Goal: Task Accomplishment & Management: Use online tool/utility

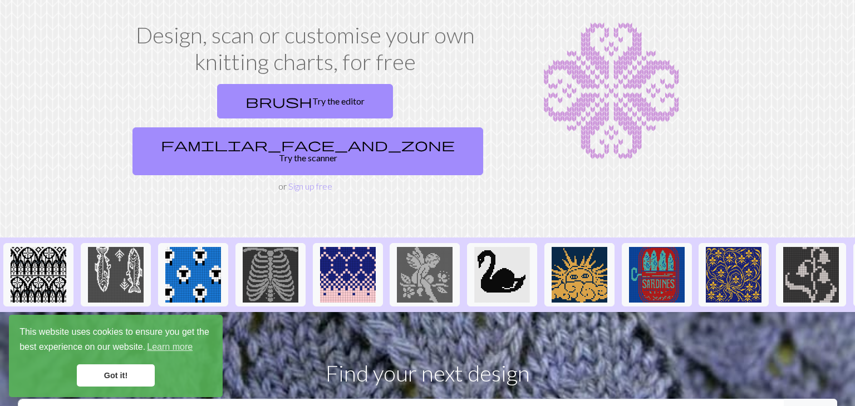
scroll to position [56, 0]
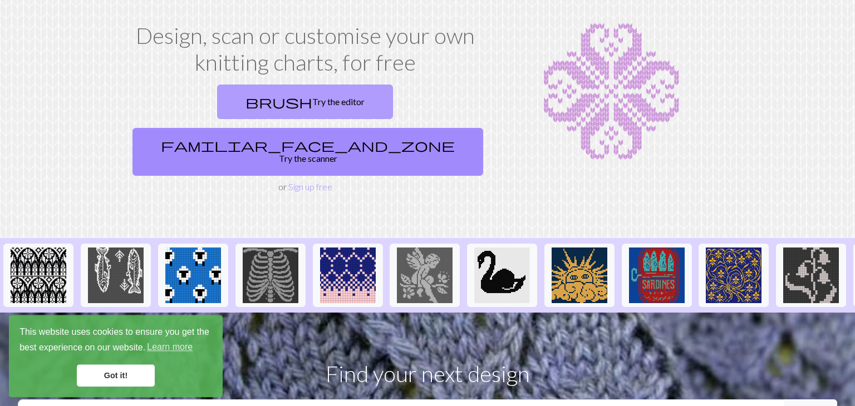
click at [223, 100] on link "brush Try the editor" at bounding box center [305, 102] width 176 height 35
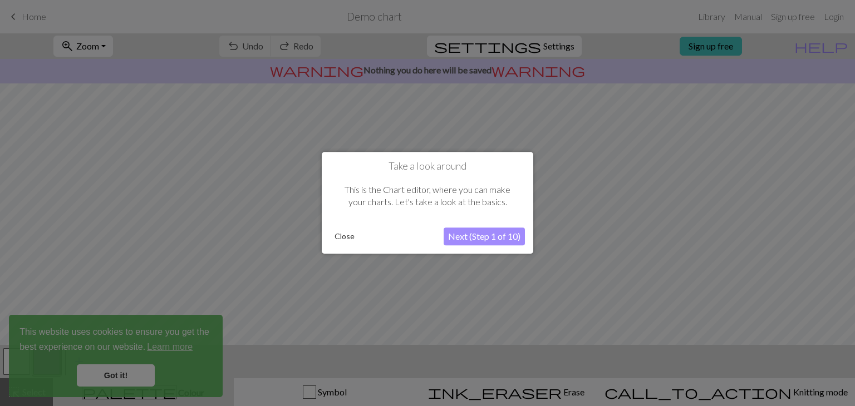
click at [459, 224] on div "Take a look around This is the Chart editor, where you can make your charts. Le…" at bounding box center [427, 203] width 211 height 102
click at [466, 232] on button "Next (Step 1 of 10)" at bounding box center [484, 237] width 81 height 18
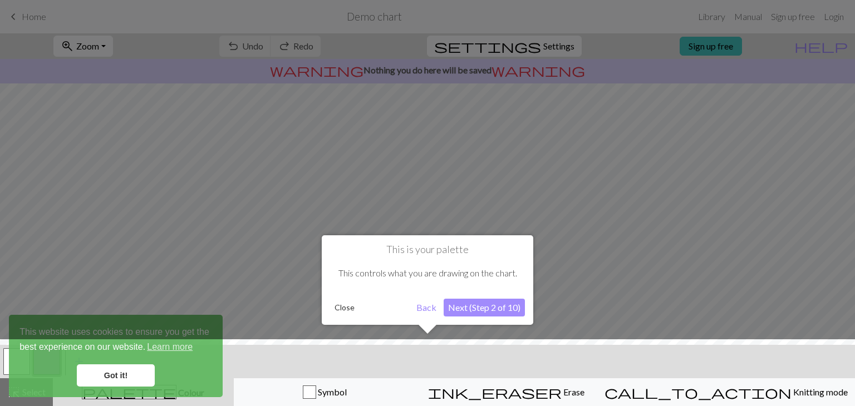
click at [501, 315] on button "Next (Step 2 of 10)" at bounding box center [484, 308] width 81 height 18
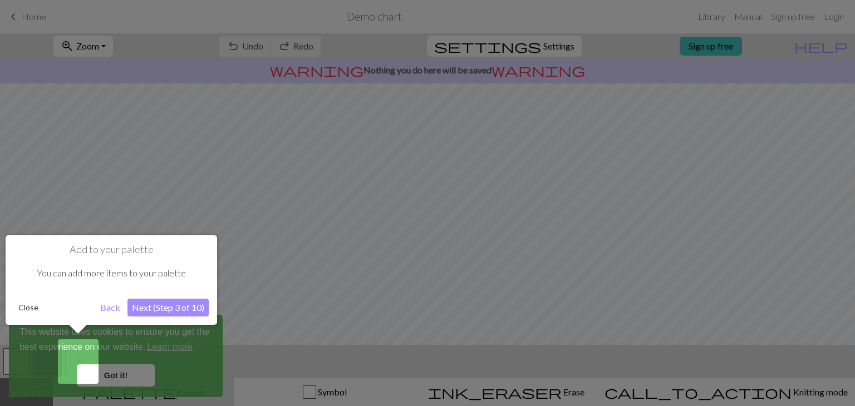
click at [175, 315] on button "Next (Step 3 of 10)" at bounding box center [167, 308] width 81 height 18
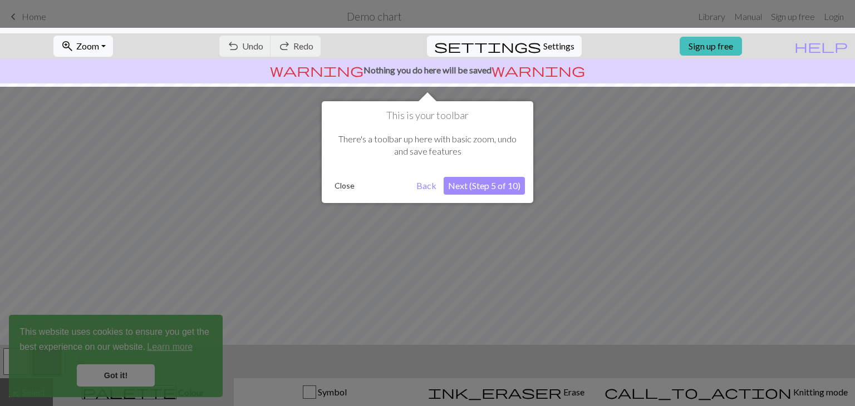
click at [489, 184] on button "Next (Step 5 of 10)" at bounding box center [484, 186] width 81 height 18
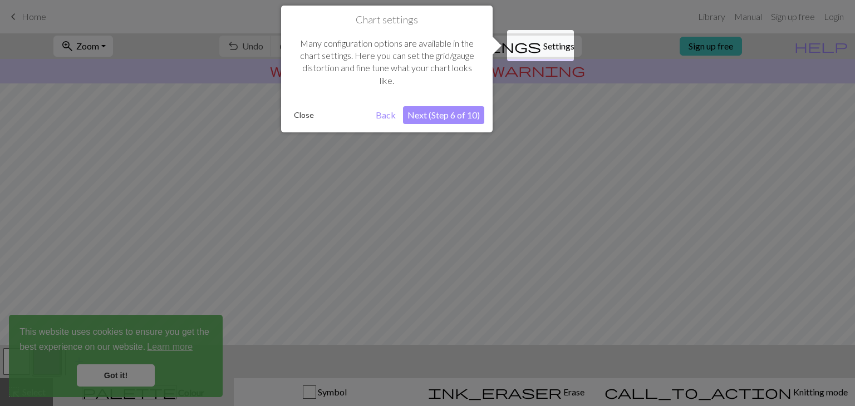
click at [440, 119] on button "Next (Step 6 of 10)" at bounding box center [443, 115] width 81 height 18
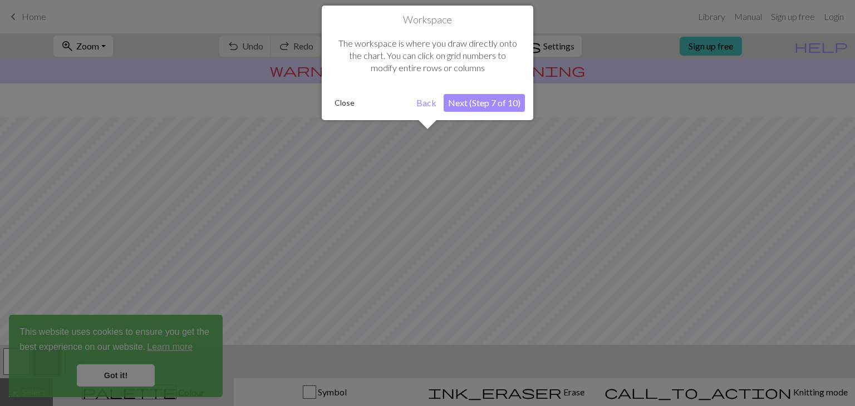
scroll to position [65, 0]
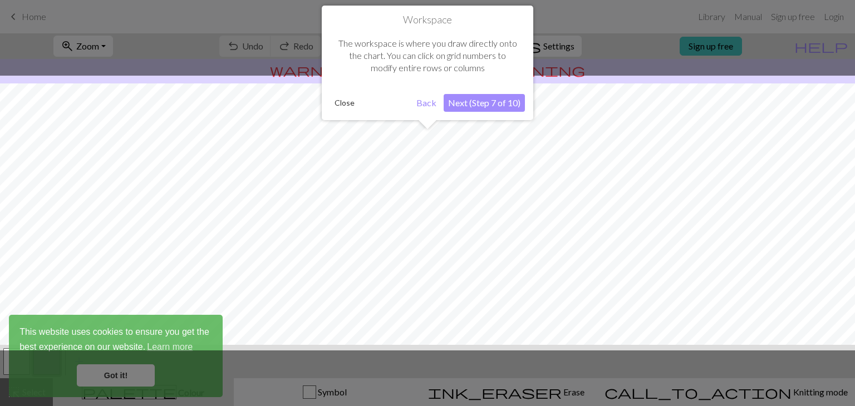
click at [455, 108] on button "Next (Step 7 of 10)" at bounding box center [484, 103] width 81 height 18
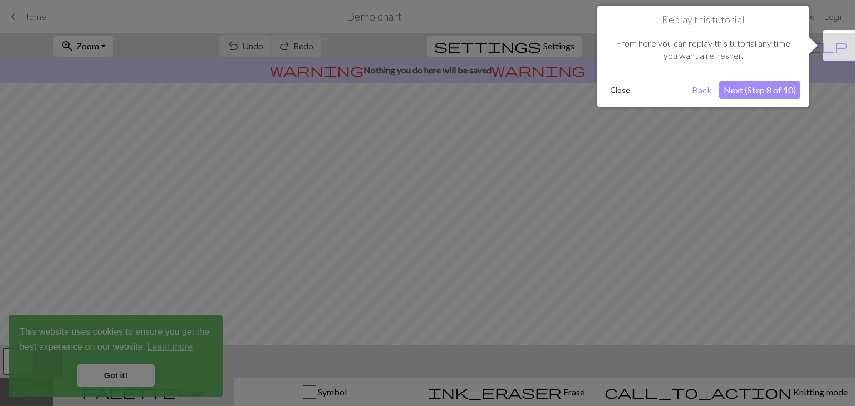
click at [767, 99] on div "Replay this tutorial From here you can replay this tutorial any time you want a…" at bounding box center [702, 57] width 211 height 102
click at [767, 95] on button "Next (Step 8 of 10)" at bounding box center [759, 90] width 81 height 18
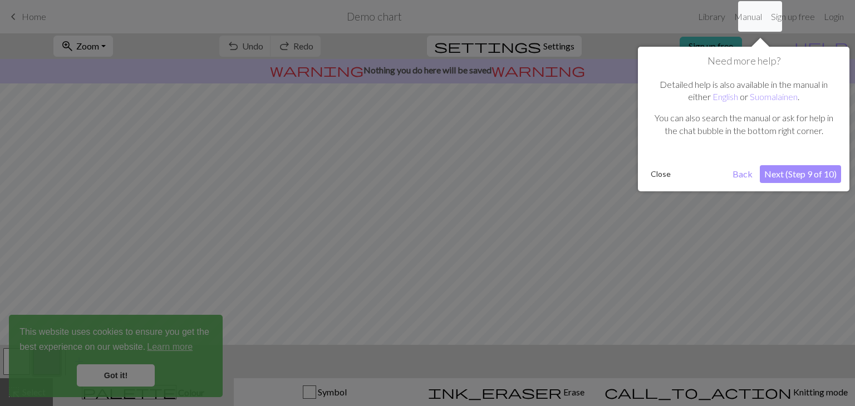
click at [793, 169] on button "Next (Step 9 of 10)" at bounding box center [800, 174] width 81 height 18
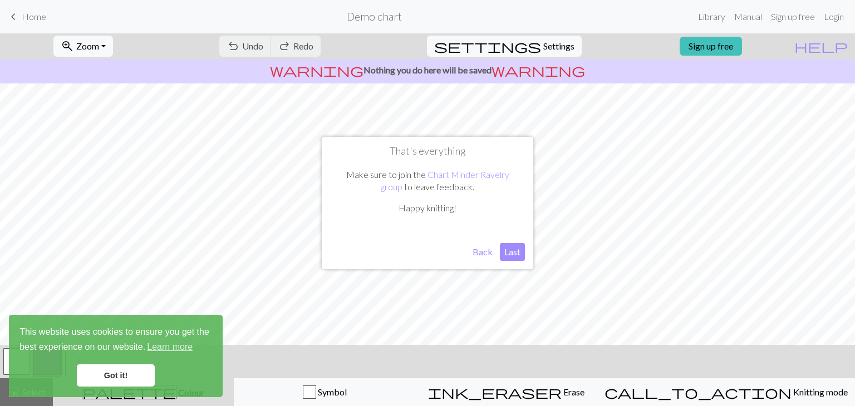
click at [504, 247] on button "Last" at bounding box center [512, 252] width 25 height 18
click at [105, 375] on link "Got it!" at bounding box center [116, 376] width 78 height 22
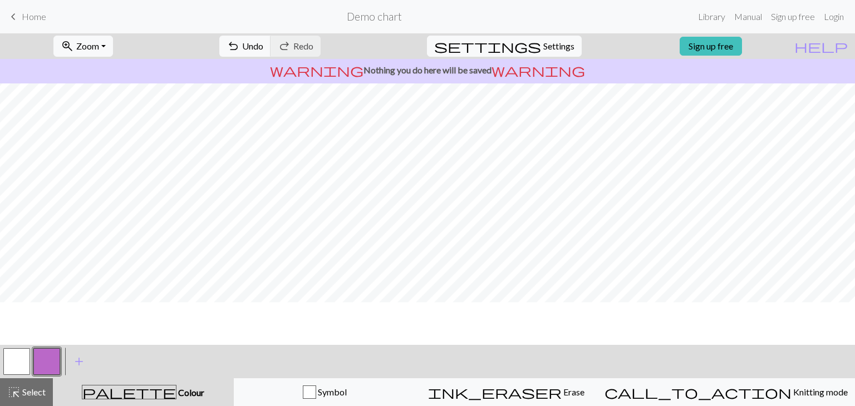
scroll to position [0, 0]
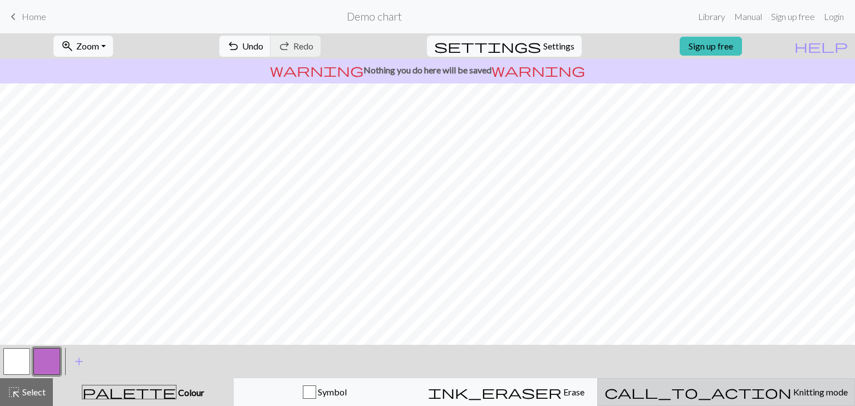
click at [741, 385] on button "call_to_action Knitting mode Knitting mode" at bounding box center [726, 392] width 258 height 28
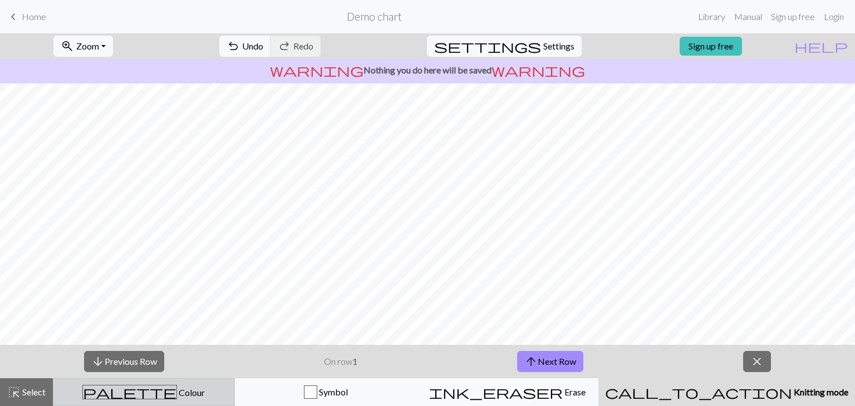
click at [144, 402] on button "palette Colour Colour" at bounding box center [144, 392] width 182 height 28
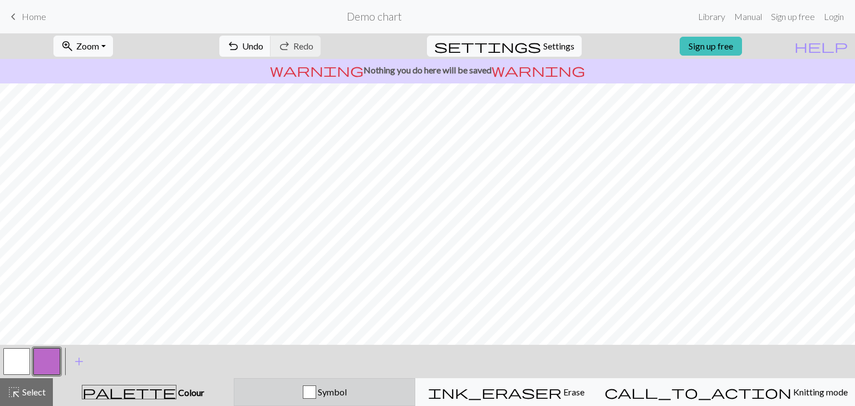
click at [291, 401] on button "Symbol" at bounding box center [325, 392] width 182 height 28
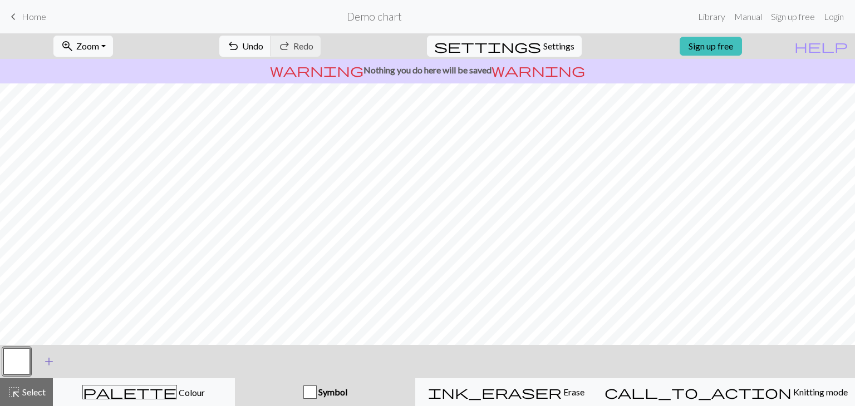
click at [52, 369] on span "add" at bounding box center [48, 362] width 13 height 16
click at [53, 363] on button "button" at bounding box center [46, 361] width 27 height 27
click at [53, 363] on div "Edit symbol Name d f g h j k p s t F H J O P T / | - _ % ^ * & ) ( + ; : " , ` …" at bounding box center [427, 203] width 855 height 406
click at [33, 349] on div at bounding box center [47, 362] width 30 height 30
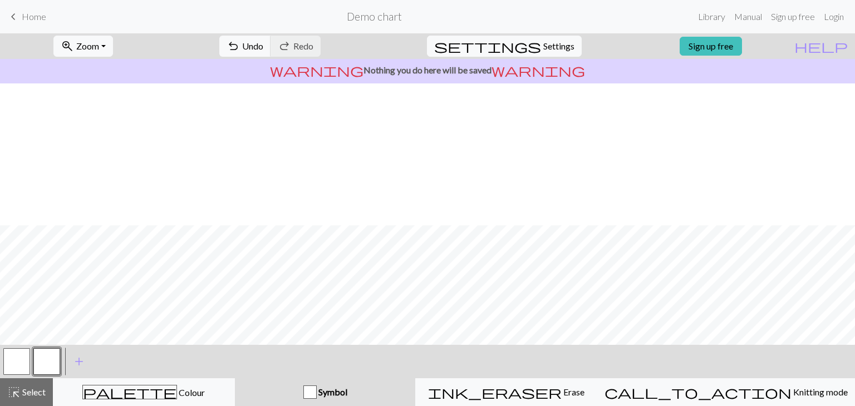
scroll to position [142, 0]
click at [53, 364] on button "button" at bounding box center [46, 361] width 27 height 27
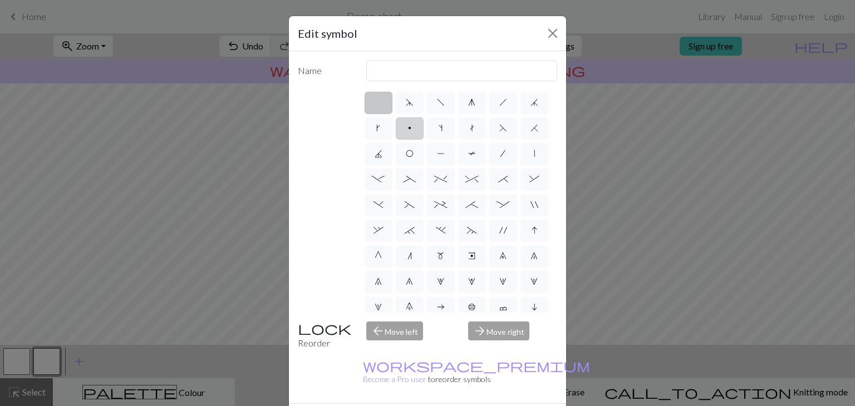
click at [402, 117] on label "p" at bounding box center [410, 128] width 28 height 22
click at [408, 121] on input "p" at bounding box center [411, 124] width 7 height 7
radio input "true"
type input "purl"
click at [549, 24] on button "Close" at bounding box center [553, 33] width 18 height 18
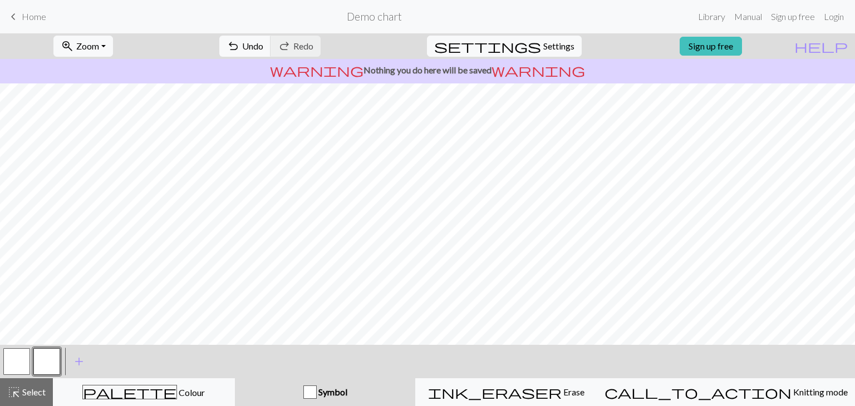
click at [45, 371] on button "button" at bounding box center [46, 361] width 27 height 27
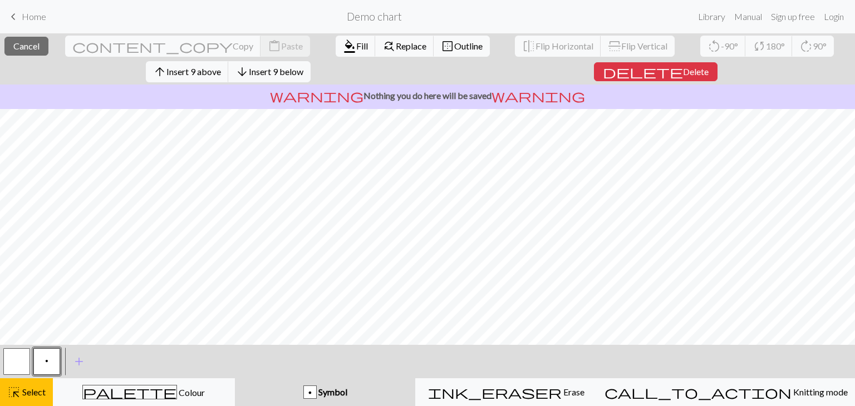
click at [125, 89] on p "warning Nothing you do here will be saved warning" at bounding box center [427, 95] width 846 height 13
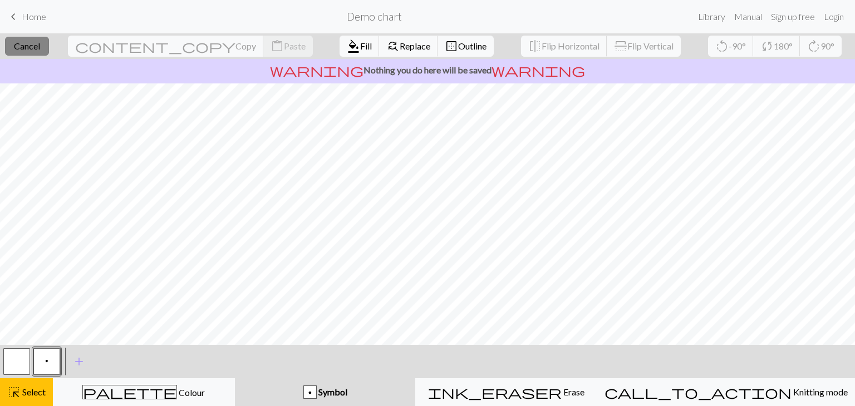
click at [49, 43] on button "close Cancel" at bounding box center [27, 46] width 44 height 19
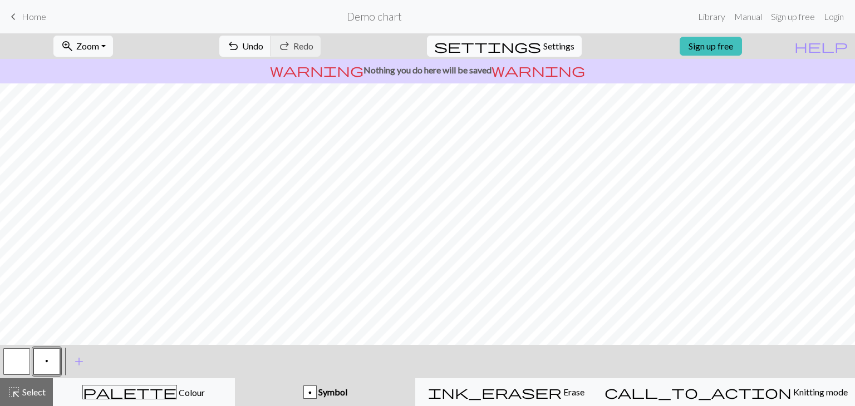
click at [552, 55] on button "settings Settings" at bounding box center [504, 46] width 155 height 21
select select "aran"
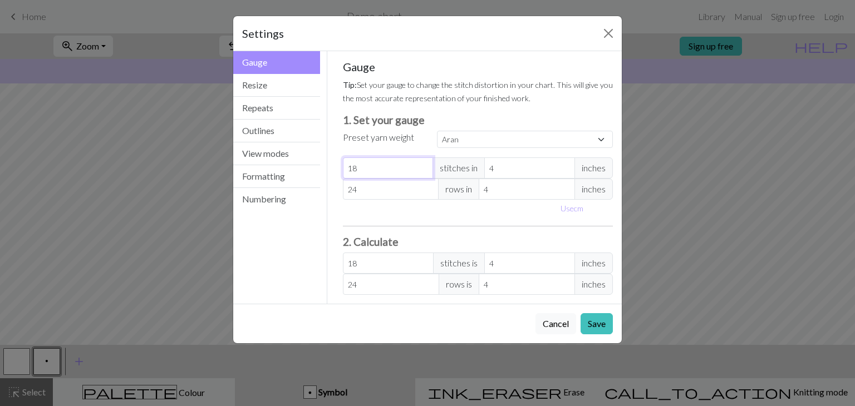
click at [373, 157] on input "18" at bounding box center [388, 167] width 91 height 21
click at [269, 80] on button "Resize" at bounding box center [276, 85] width 87 height 23
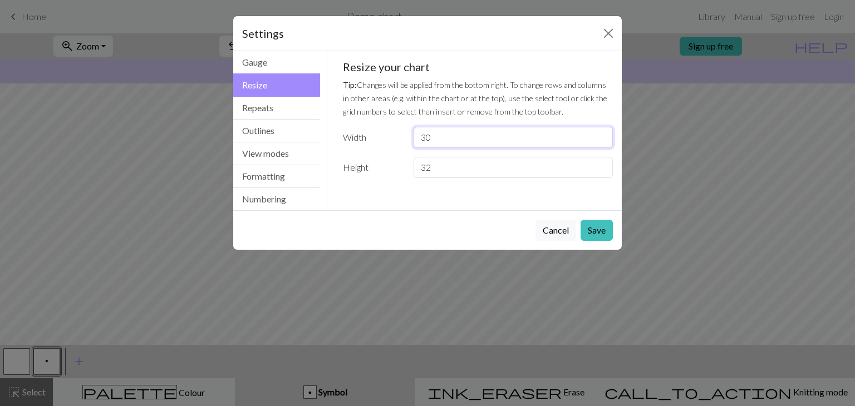
click at [483, 127] on input "30" at bounding box center [513, 137] width 199 height 21
type input "100"
click at [460, 157] on input "32" at bounding box center [513, 167] width 199 height 21
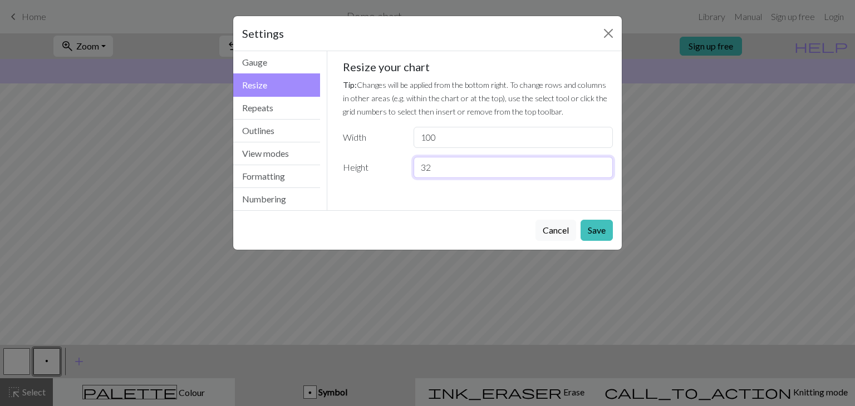
drag, startPoint x: 460, startPoint y: 155, endPoint x: 410, endPoint y: 147, distance: 51.2
click at [410, 157] on div "32" at bounding box center [513, 167] width 213 height 21
click at [592, 211] on div "Cancel Save" at bounding box center [427, 230] width 388 height 40
click at [598, 220] on button "Save" at bounding box center [596, 230] width 32 height 21
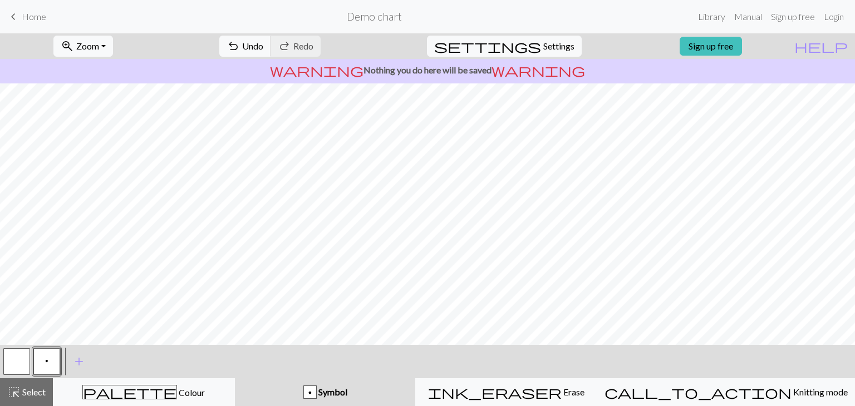
click at [22, 364] on button "button" at bounding box center [16, 361] width 27 height 27
click at [17, 395] on span "highlight_alt" at bounding box center [13, 393] width 13 height 16
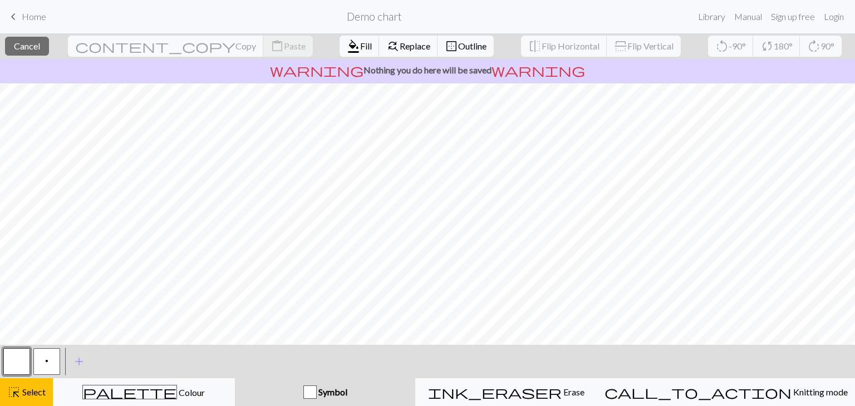
click at [8, 361] on button "button" at bounding box center [16, 361] width 27 height 27
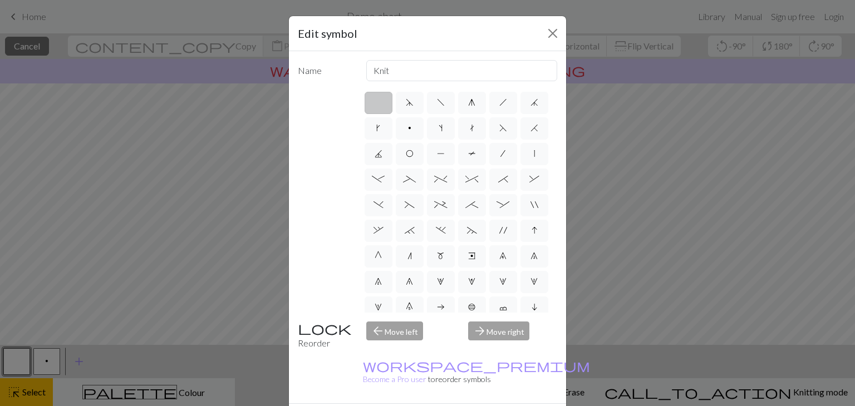
click at [380, 96] on label at bounding box center [379, 103] width 28 height 22
click at [380, 96] on input "radio" at bounding box center [381, 99] width 7 height 7
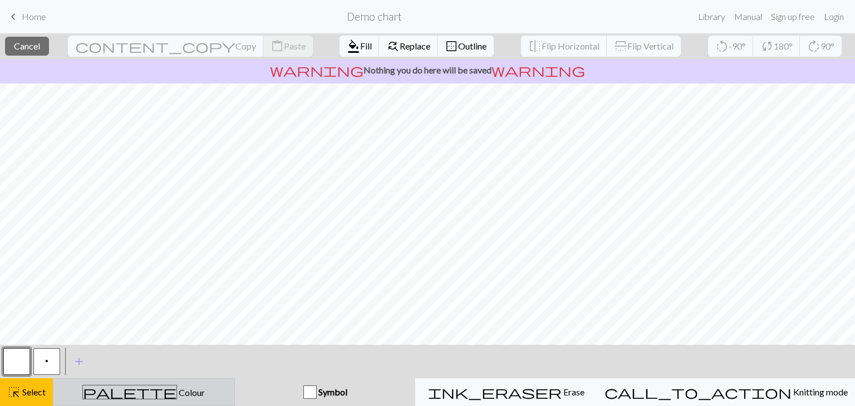
click at [228, 389] on div "palette Colour Colour" at bounding box center [144, 392] width 168 height 14
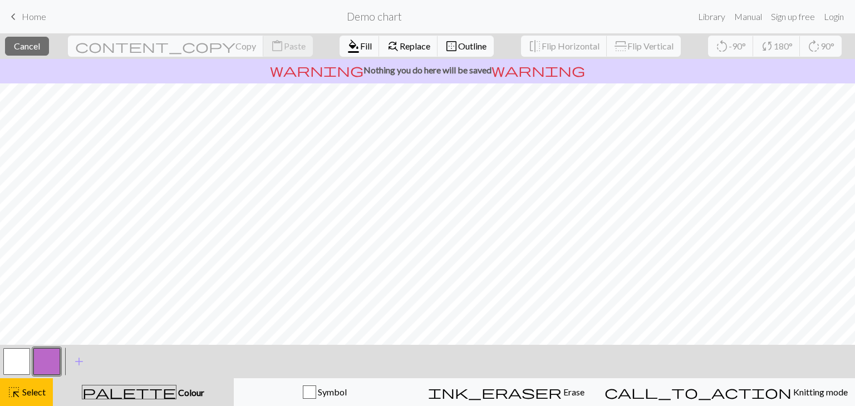
click at [10, 364] on button "button" at bounding box center [16, 361] width 27 height 27
click at [347, 45] on span "format_color_fill" at bounding box center [353, 46] width 13 height 16
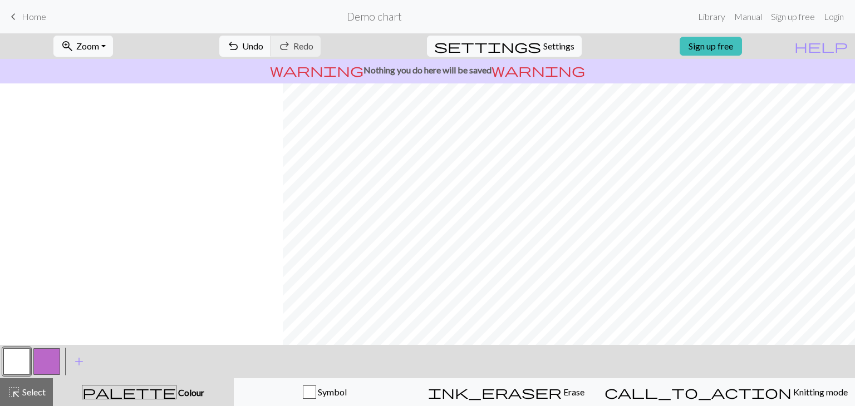
scroll to position [134, 316]
click at [723, 53] on link "Sign up free" at bounding box center [711, 46] width 62 height 19
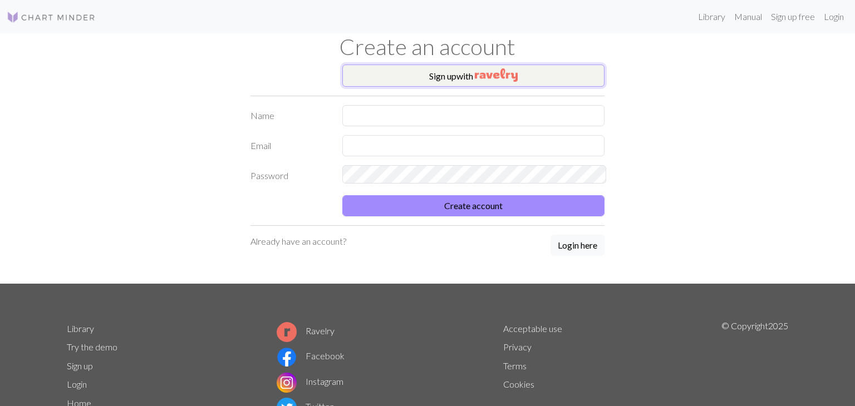
click at [446, 65] on button "Sign up with" at bounding box center [473, 76] width 262 height 22
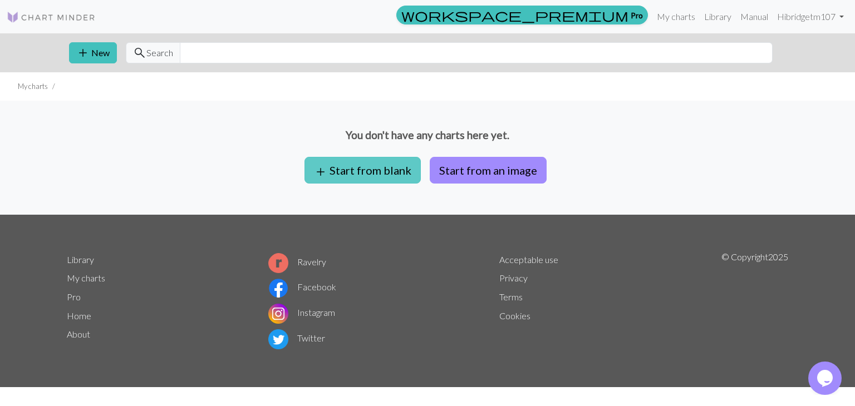
click at [384, 157] on button "add Start from blank" at bounding box center [362, 170] width 116 height 27
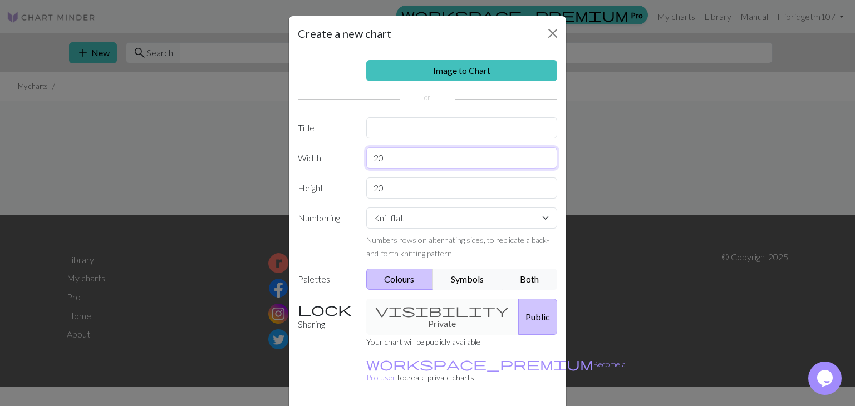
drag, startPoint x: 403, startPoint y: 142, endPoint x: 306, endPoint y: 149, distance: 98.2
click at [366, 149] on input "20" at bounding box center [461, 157] width 191 height 21
type input "100"
click at [326, 208] on label "Numbering" at bounding box center [325, 234] width 68 height 52
click at [479, 269] on button "Symbols" at bounding box center [467, 279] width 70 height 21
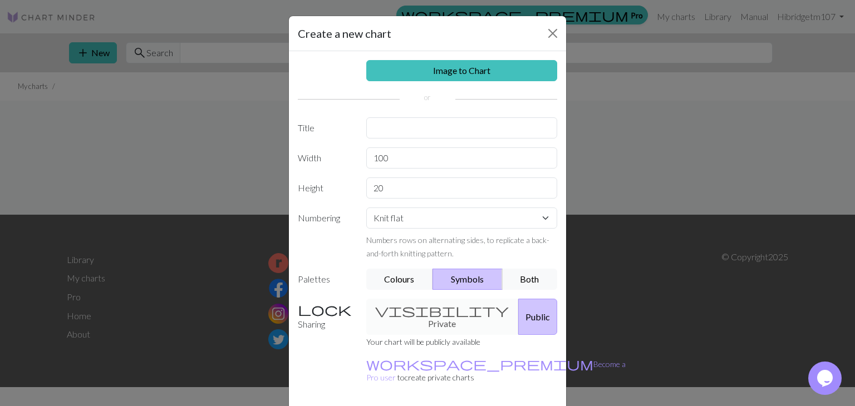
click at [431, 299] on div "visibility Private Public" at bounding box center [462, 317] width 205 height 36
click at [424, 299] on div "visibility Private Public" at bounding box center [462, 317] width 205 height 36
click at [375, 299] on div "visibility Private Public" at bounding box center [462, 317] width 205 height 36
click at [401, 299] on div "visibility Private Public" at bounding box center [462, 317] width 205 height 36
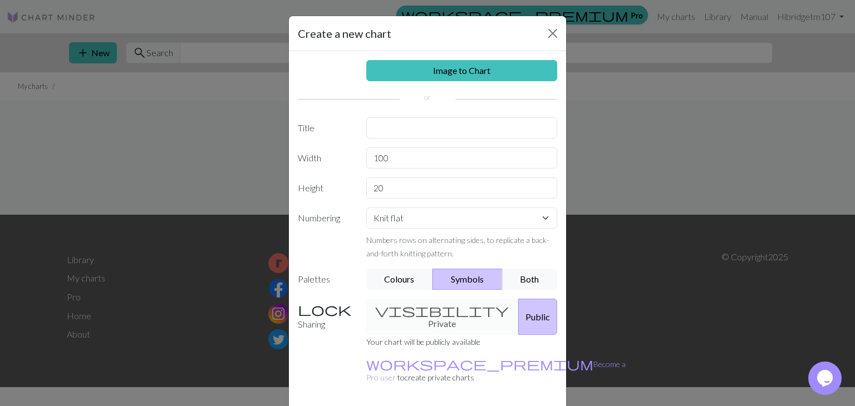
click at [401, 299] on div "visibility Private Public" at bounding box center [462, 317] width 205 height 36
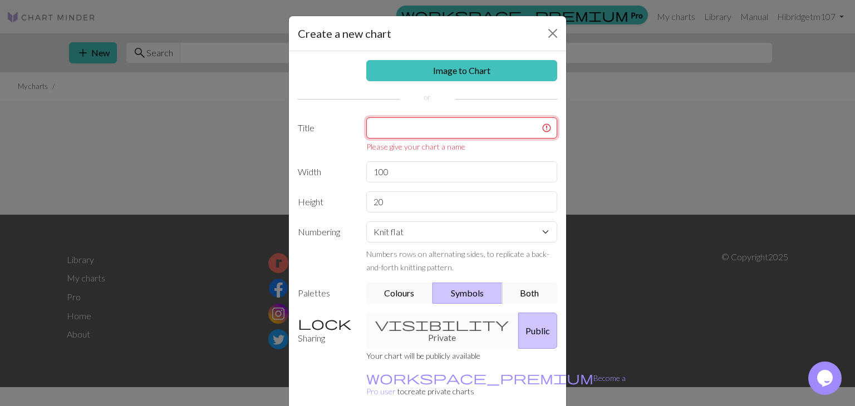
click at [419, 117] on input "text" at bounding box center [461, 127] width 191 height 21
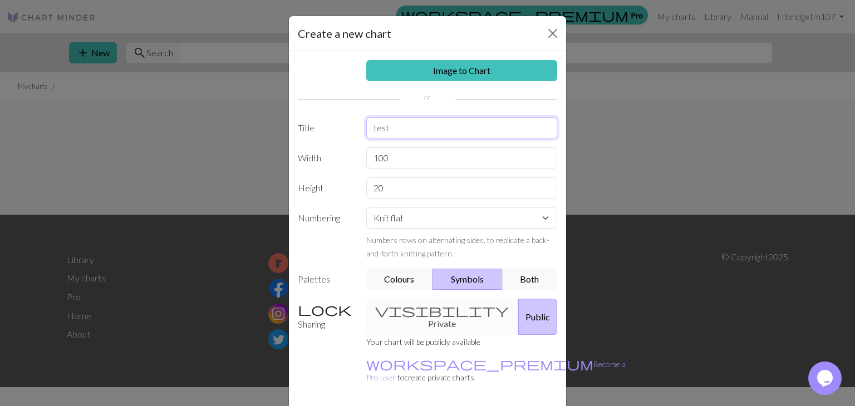
type input "test"
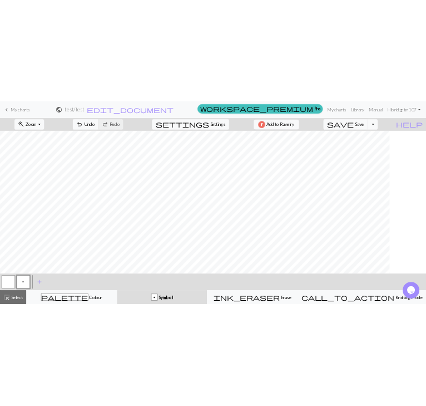
scroll to position [0, 613]
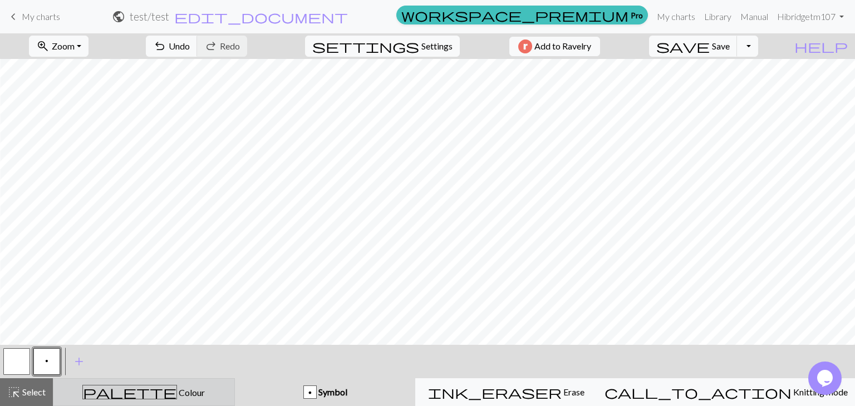
click at [177, 398] on span "Colour" at bounding box center [191, 392] width 28 height 11
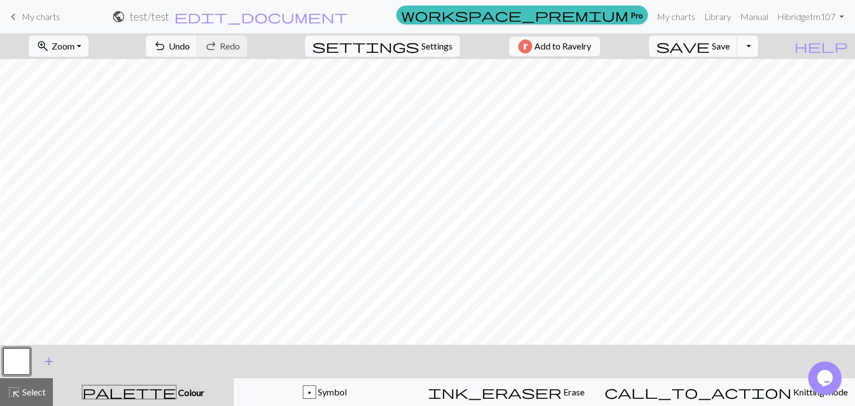
click at [42, 364] on span "add" at bounding box center [48, 362] width 13 height 16
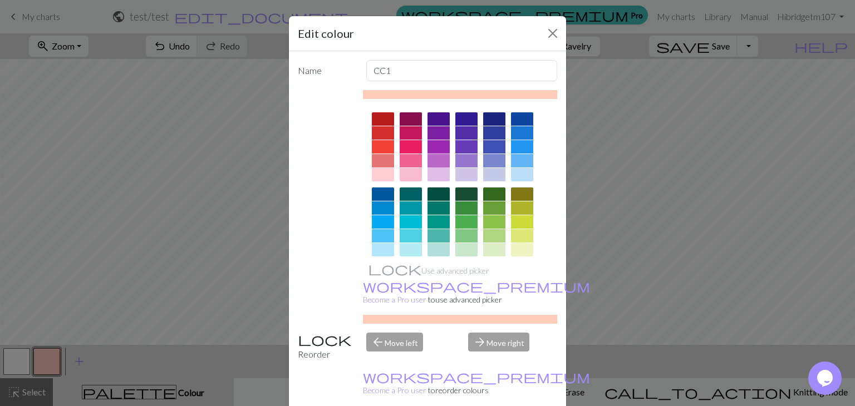
click at [440, 154] on div at bounding box center [438, 160] width 22 height 13
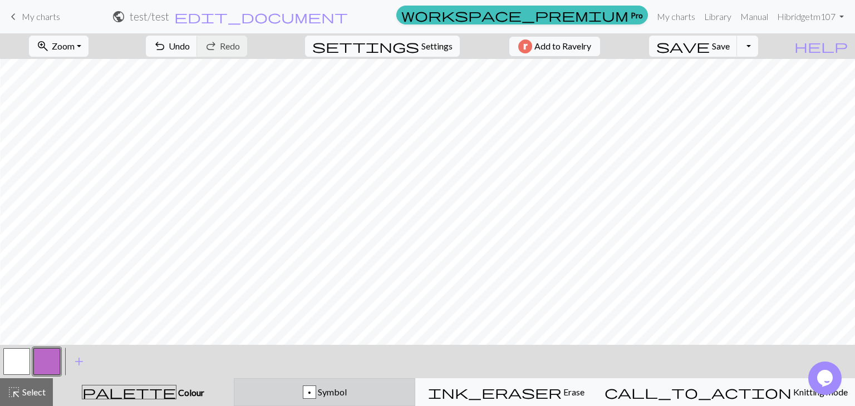
click at [257, 385] on button "p Symbol" at bounding box center [325, 392] width 182 height 28
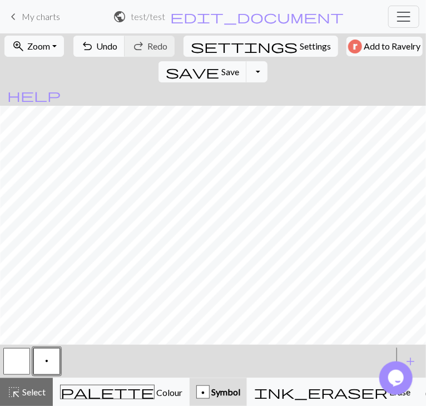
click at [101, 362] on div "p" at bounding box center [198, 361] width 392 height 30
click at [86, 360] on div "p" at bounding box center [198, 361] width 392 height 30
click at [197, 390] on div "p" at bounding box center [203, 392] width 12 height 13
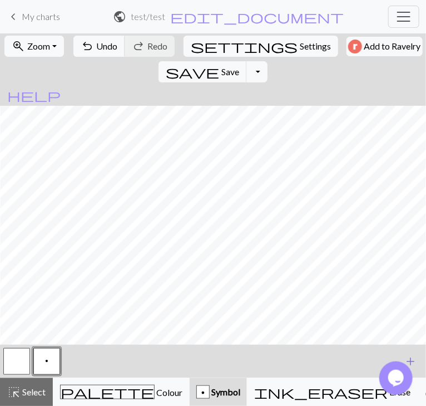
click at [415, 352] on button "add Add a symbol" at bounding box center [411, 361] width 28 height 28
click at [420, 361] on button "add Add a symbol" at bounding box center [411, 361] width 28 height 28
click at [411, 361] on div "Opens Chat This icon Opens the chat window." at bounding box center [397, 377] width 36 height 33
click at [77, 366] on button "button" at bounding box center [76, 361] width 27 height 27
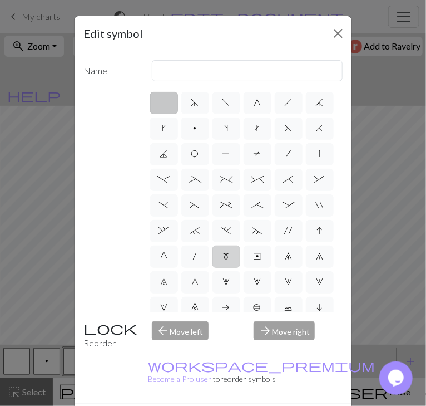
click at [229, 245] on label "m" at bounding box center [227, 256] width 28 height 22
click at [229, 249] on input "m" at bounding box center [226, 252] width 7 height 7
radio input "true"
type input "m1"
click at [193, 149] on span "O" at bounding box center [195, 153] width 8 height 9
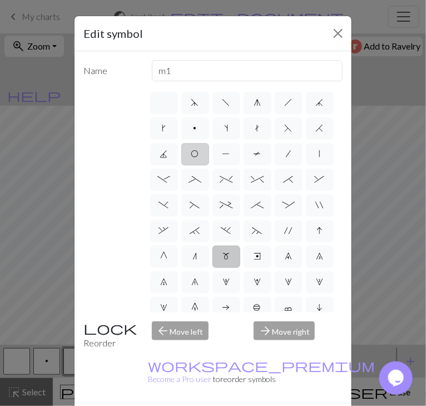
click at [193, 147] on input "O" at bounding box center [194, 150] width 7 height 7
radio input "true"
type input "yo"
click at [170, 245] on label "G" at bounding box center [164, 256] width 28 height 22
click at [168, 249] on input "G" at bounding box center [163, 252] width 7 height 7
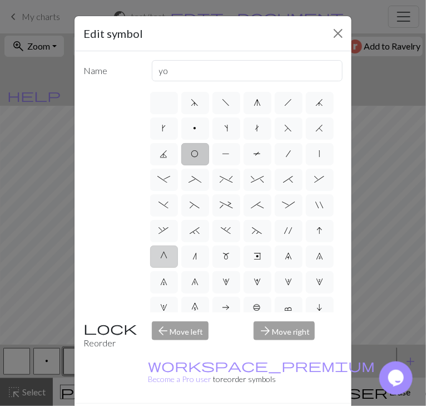
radio input "true"
type input "psso"
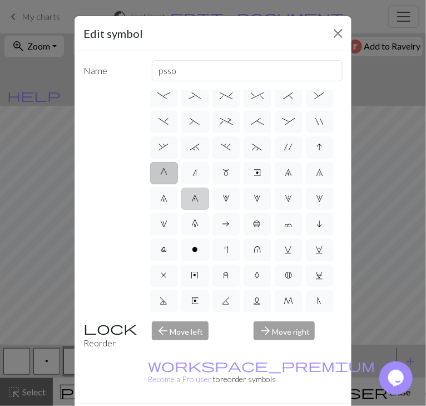
scroll to position [97, 0]
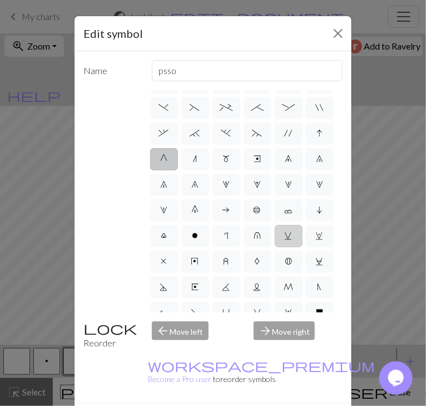
click at [286, 231] on span "v" at bounding box center [289, 235] width 8 height 9
click at [286, 326] on input "v" at bounding box center [288, 329] width 7 height 7
radio input "true"
type input "sl1 knitwise"
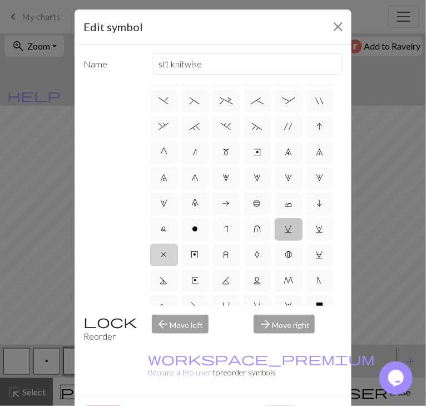
click at [173, 244] on label "x" at bounding box center [164, 255] width 28 height 22
click at [169, 345] on input "x" at bounding box center [164, 348] width 7 height 7
radio input "true"
type input "no stitch"
click at [191, 244] on label "y" at bounding box center [195, 255] width 28 height 22
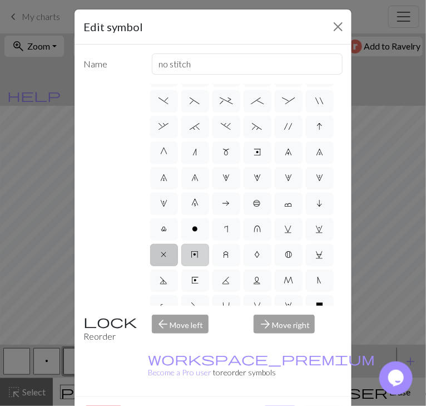
click at [191, 345] on input "y" at bounding box center [194, 348] width 7 height 7
radio input "true"
type input "make bobble"
click at [187, 218] on label "o" at bounding box center [195, 229] width 28 height 22
click at [192, 319] on input "o" at bounding box center [195, 322] width 7 height 7
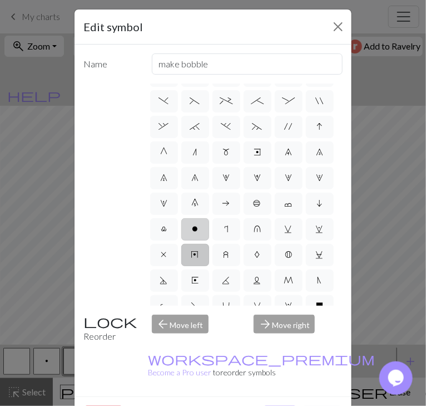
radio input "true"
type input "purl"
click at [163, 218] on label "l" at bounding box center [164, 229] width 28 height 22
click at [163, 319] on input "l" at bounding box center [164, 322] width 7 height 7
radio input "true"
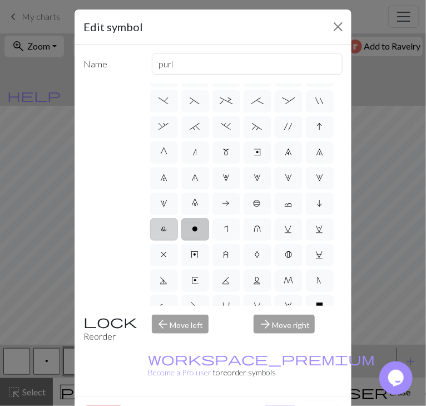
type input "Twisted stitch"
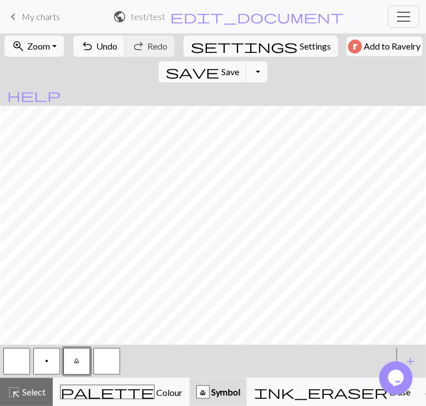
scroll to position [0, 1093]
click at [56, 359] on button "p" at bounding box center [46, 361] width 27 height 27
click at [117, 358] on button "button" at bounding box center [106, 361] width 27 height 27
click at [101, 355] on button "button" at bounding box center [106, 361] width 27 height 27
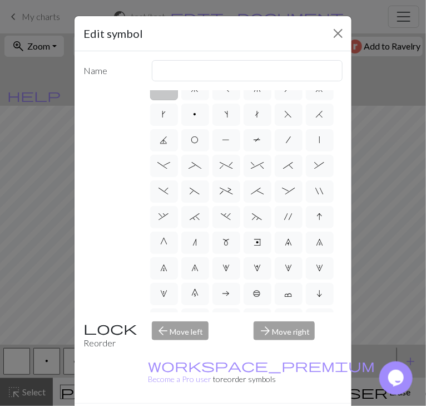
scroll to position [14, 0]
click at [225, 154] on label "%" at bounding box center [227, 165] width 28 height 22
click at [225, 173] on input "%" at bounding box center [223, 176] width 7 height 7
radio input "true"
type input "2 stitch left twist cable"
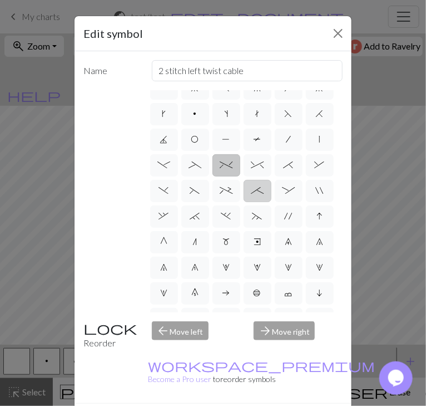
click at [253, 186] on span ";" at bounding box center [257, 190] width 13 height 9
click at [253, 198] on input ";" at bounding box center [254, 201] width 7 height 7
radio input "true"
type input "right part of 4+ stitch cable wyib"
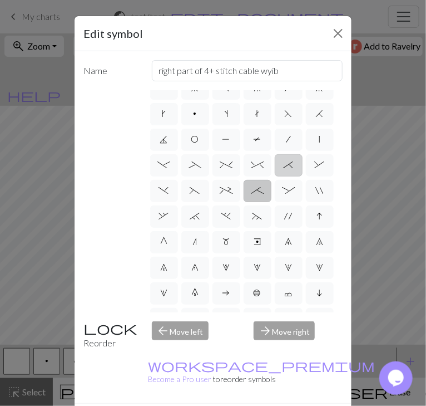
click at [288, 160] on span "*" at bounding box center [289, 164] width 10 height 9
click at [288, 173] on input "*" at bounding box center [287, 176] width 7 height 7
radio input "true"
type input "right part of right 3+ stitch cable, wyib"
click at [327, 103] on label "H" at bounding box center [320, 114] width 28 height 22
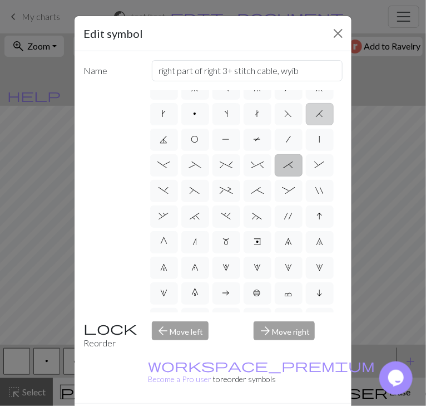
click at [323, 121] on input "H" at bounding box center [319, 124] width 7 height 7
radio input "true"
type input "k2tog"
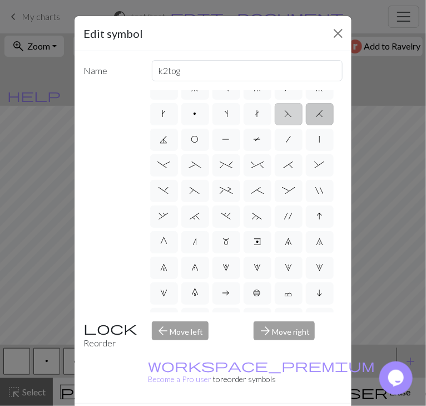
click at [282, 103] on label "F" at bounding box center [289, 114] width 28 height 22
click at [285, 121] on input "F" at bounding box center [288, 124] width 7 height 7
radio input "true"
type input "ssk"
click at [190, 180] on label "(" at bounding box center [195, 191] width 28 height 22
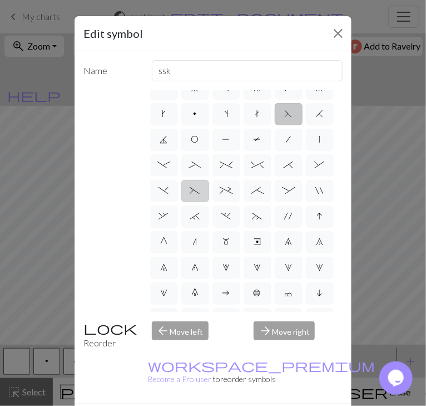
click at [190, 198] on input "(" at bounding box center [193, 201] width 7 height 7
radio input "true"
type input "left part of left 3+ stitch cable, wyif"
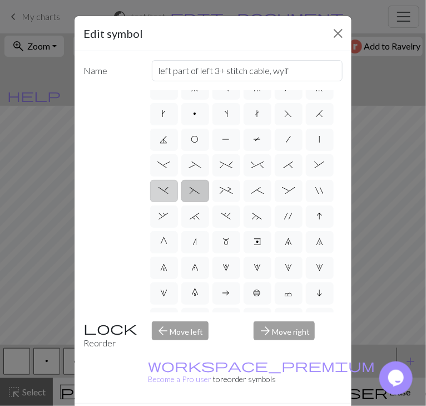
click at [156, 180] on label ")" at bounding box center [164, 191] width 28 height 22
click at [159, 198] on input ")" at bounding box center [162, 201] width 7 height 7
radio input "true"
type input "right part of left 3+ stitch cable, wyif"
click at [166, 160] on span "-" at bounding box center [163, 164] width 13 height 9
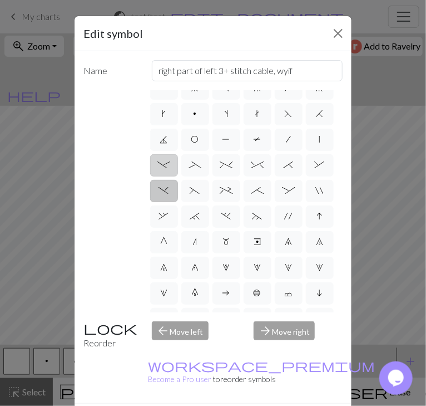
click at [165, 173] on input "-" at bounding box center [160, 176] width 7 height 7
radio input "true"
type input "Right part of left 4+ cable"
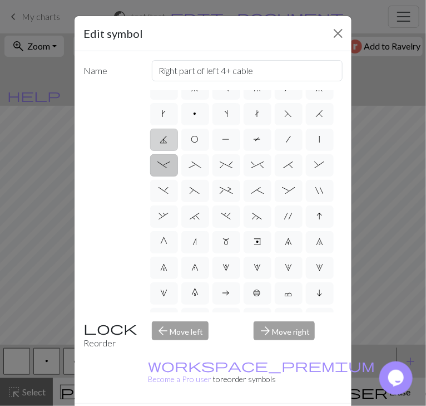
click at [166, 135] on span "J" at bounding box center [164, 139] width 8 height 9
click at [166, 147] on input "J" at bounding box center [163, 150] width 7 height 7
radio input "true"
type input "p3tog"
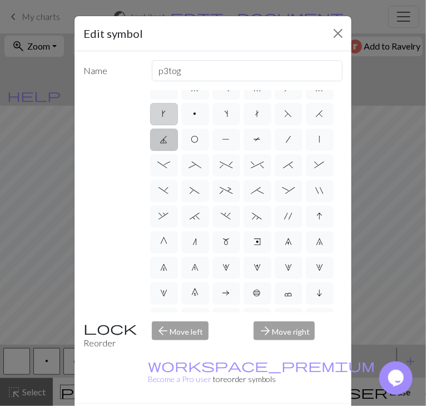
click at [166, 106] on label "k" at bounding box center [164, 114] width 28 height 22
click at [166, 121] on input "k" at bounding box center [165, 124] width 7 height 7
radio input "true"
type input "right leaning increase"
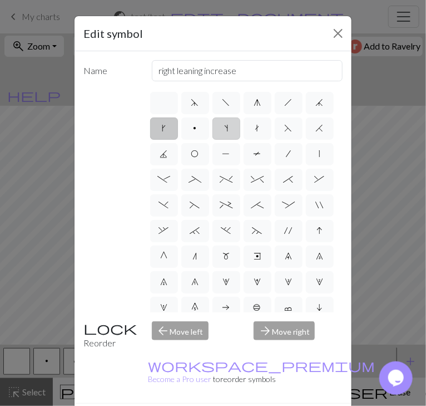
click at [225, 121] on label "s" at bounding box center [227, 128] width 28 height 22
click at [225, 121] on input "s" at bounding box center [227, 124] width 7 height 7
radio input "true"
type input "increase one left leaning"
click at [294, 98] on label "h" at bounding box center [289, 103] width 28 height 22
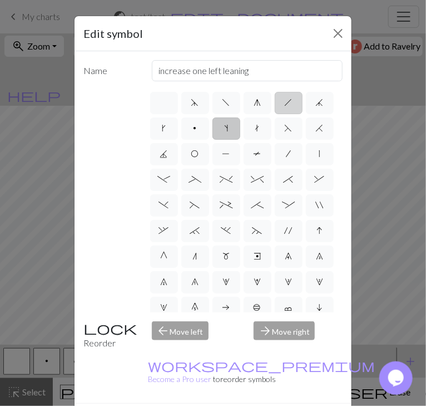
click at [292, 98] on input "h" at bounding box center [288, 99] width 7 height 7
radio input "true"
type input "right leaning decrease"
click at [317, 95] on label "j" at bounding box center [320, 103] width 28 height 22
click at [317, 96] on input "j" at bounding box center [319, 99] width 7 height 7
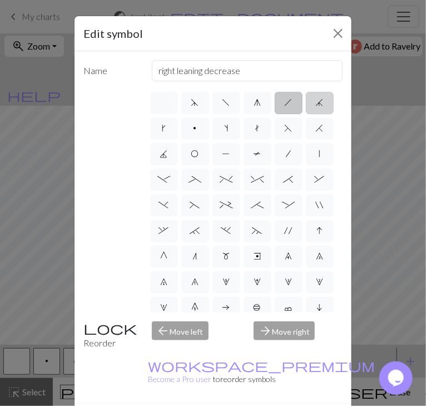
radio input "true"
type input "k3tog"
click at [255, 96] on label "g" at bounding box center [258, 103] width 28 height 22
click at [255, 96] on input "g" at bounding box center [257, 99] width 7 height 7
radio input "true"
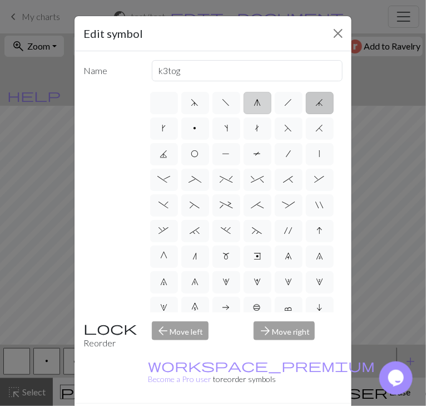
type input "sk2p"
click at [235, 95] on label "f" at bounding box center [227, 103] width 28 height 22
click at [230, 96] on input "f" at bounding box center [226, 99] width 7 height 7
radio input "true"
type input "left leaning decrease"
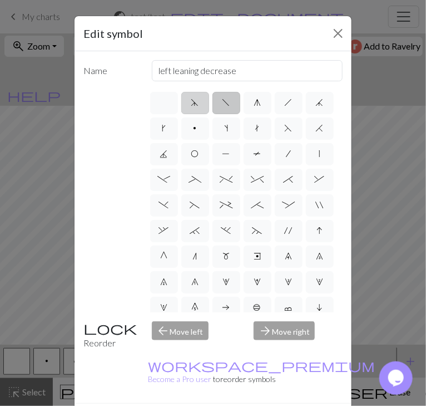
click at [200, 92] on label "d" at bounding box center [195, 103] width 28 height 22
click at [199, 96] on input "d" at bounding box center [194, 99] width 7 height 7
radio input "true"
type input "sk2p"
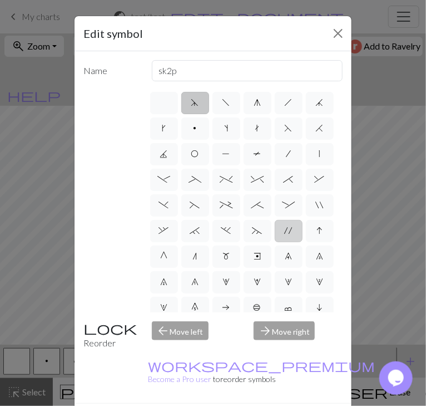
click at [284, 220] on label "'" at bounding box center [289, 231] width 28 height 22
click at [285, 224] on input "'" at bounding box center [288, 227] width 7 height 7
radio input "true"
type input "cable extra"
click at [265, 220] on label "~" at bounding box center [258, 231] width 28 height 22
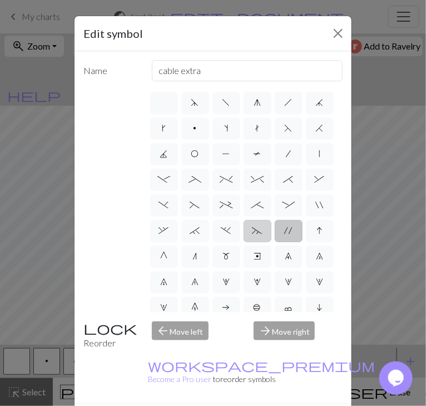
click at [260, 224] on input "~" at bounding box center [256, 227] width 7 height 7
radio input "true"
type input "3+ stitch left twist"
click at [314, 194] on label """ at bounding box center [320, 205] width 28 height 22
click at [316, 198] on input """ at bounding box center [319, 201] width 7 height 7
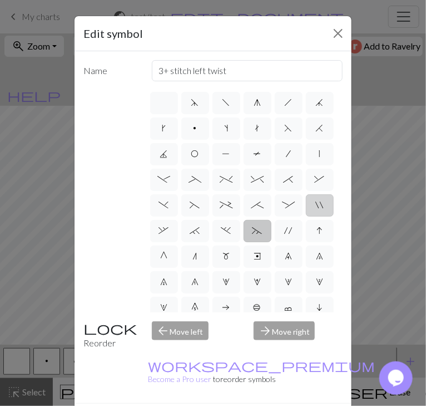
radio input "true"
type input "cable extra"
click at [266, 194] on label ";" at bounding box center [258, 205] width 28 height 22
click at [258, 198] on input ";" at bounding box center [254, 201] width 7 height 7
radio input "true"
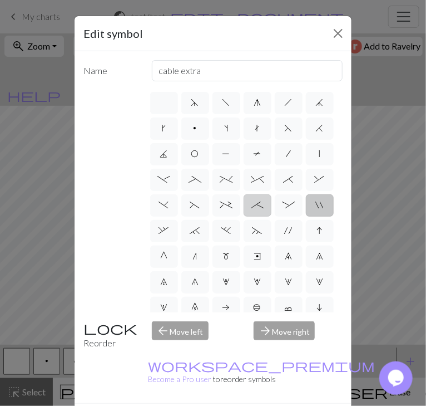
type input "right part of 4+ stitch cable wyib"
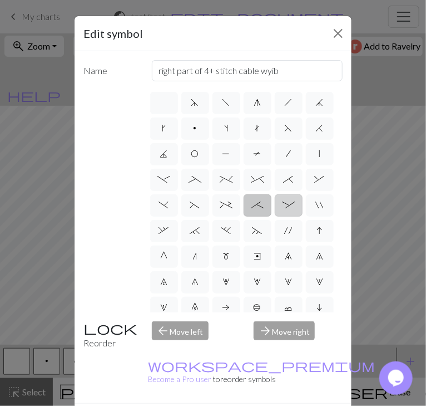
click at [281, 194] on label ":" at bounding box center [289, 205] width 28 height 22
click at [282, 198] on input ":" at bounding box center [285, 201] width 7 height 7
radio input "true"
type input "left part of 4+ stitch cable wyib"
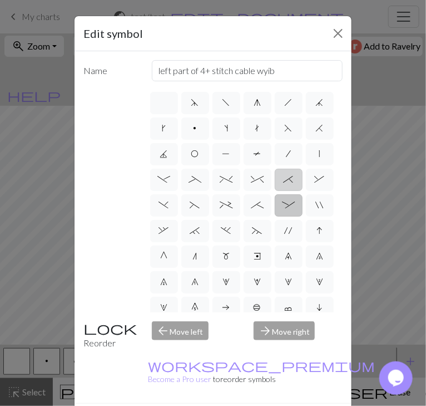
click at [292, 175] on span "*" at bounding box center [289, 179] width 10 height 9
click at [291, 173] on input "*" at bounding box center [287, 176] width 7 height 7
radio input "true"
type input "right part of right 3+ stitch cable, wyib"
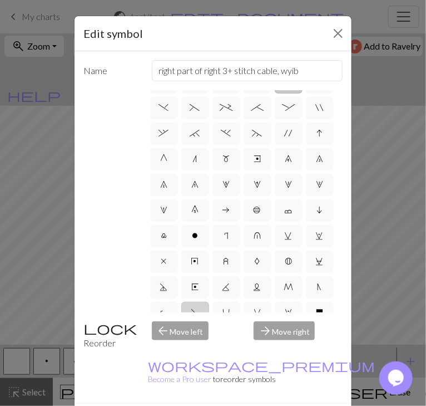
click at [196, 308] on span "S" at bounding box center [195, 312] width 8 height 9
click at [196, 403] on input "S" at bounding box center [194, 406] width 7 height 7
radio input "true"
type input "p2tog tbl"
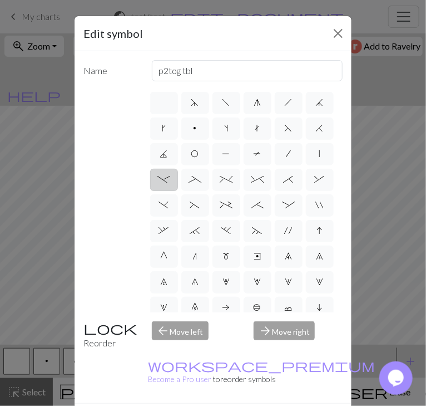
click at [173, 169] on label "-" at bounding box center [164, 180] width 28 height 22
click at [165, 173] on input "-" at bounding box center [160, 176] width 7 height 7
radio input "true"
type input "Right part of left 4+ cable"
click at [297, 143] on label "/" at bounding box center [289, 154] width 28 height 22
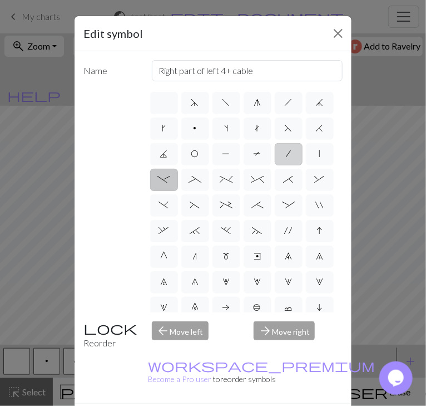
click at [293, 147] on input "/" at bounding box center [289, 150] width 7 height 7
radio input "true"
type input "right leaning decrease"
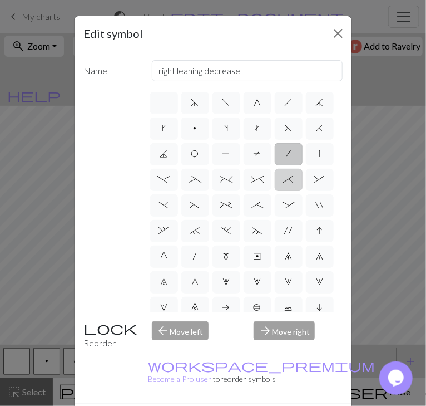
click at [287, 175] on span "*" at bounding box center [289, 179] width 10 height 9
click at [287, 173] on input "*" at bounding box center [287, 176] width 7 height 7
radio input "true"
type input "right part of right 3+ stitch cable, wyib"
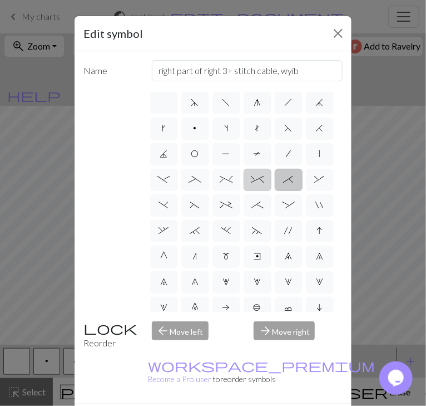
click at [265, 169] on label "^" at bounding box center [258, 180] width 28 height 22
click at [258, 173] on input "^" at bounding box center [254, 176] width 7 height 7
radio input "true"
type input "2 stitch right twist cable"
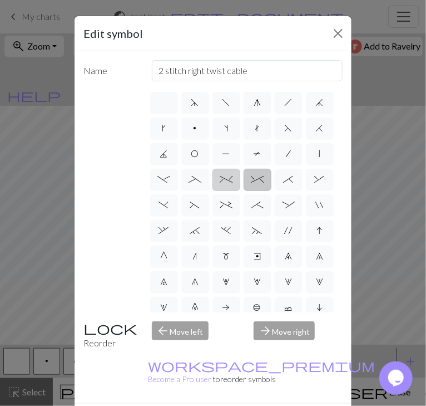
click at [213, 169] on label "%" at bounding box center [227, 180] width 28 height 22
click at [220, 173] on input "%" at bounding box center [223, 176] width 7 height 7
radio input "true"
type input "2 stitch left twist cable"
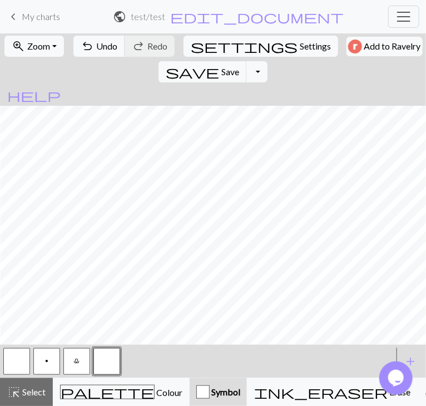
scroll to position [0, 953]
